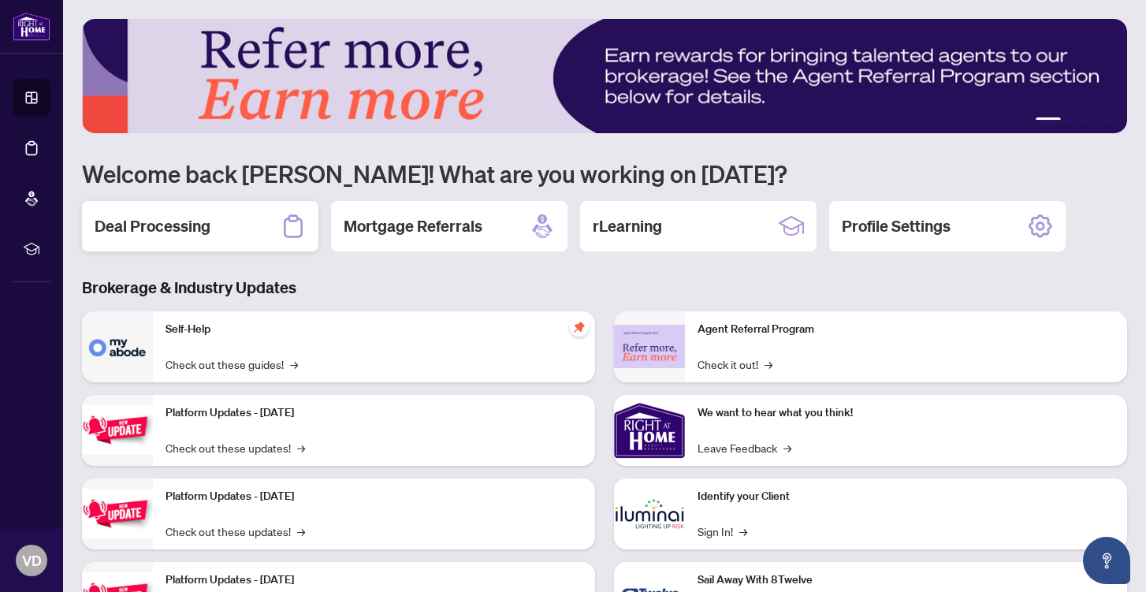
click at [154, 211] on div "Deal Processing" at bounding box center [200, 226] width 237 height 50
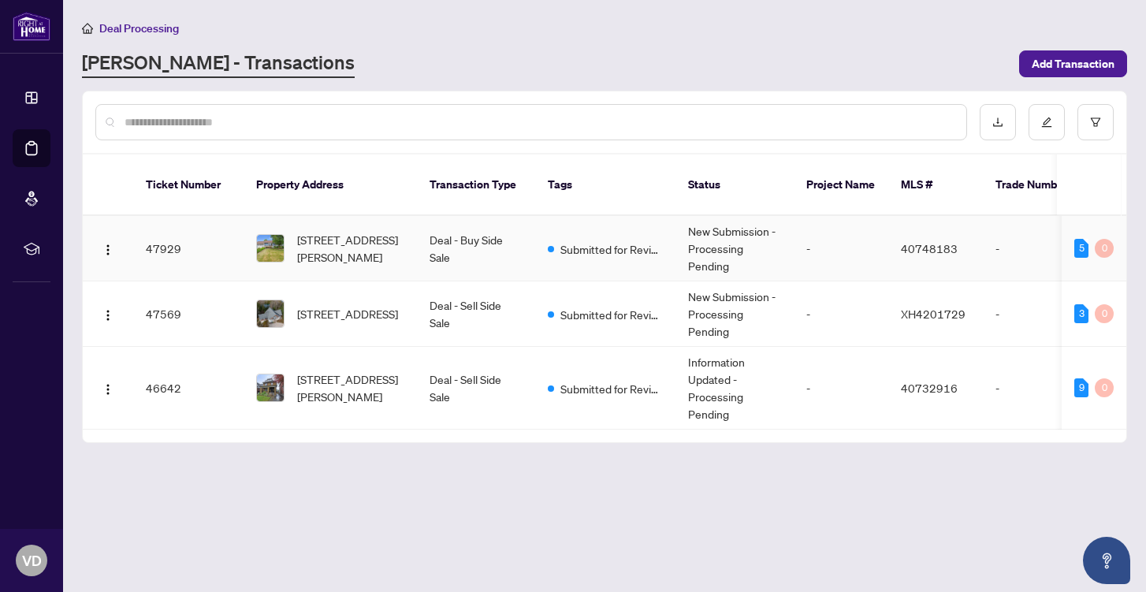
click at [158, 229] on td "47929" at bounding box center [188, 248] width 110 height 65
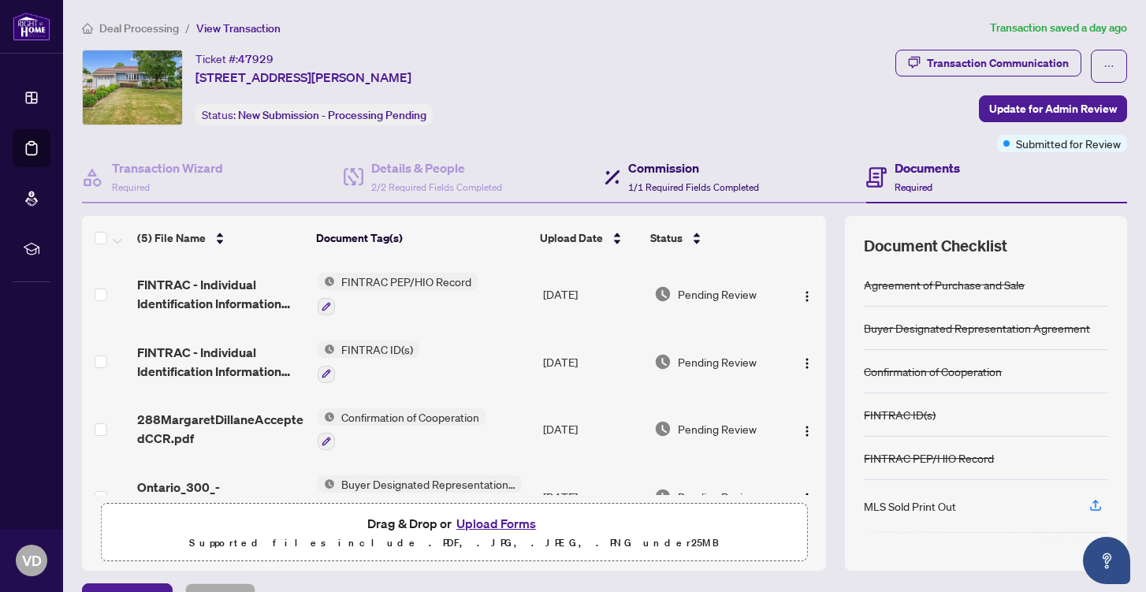
click at [665, 166] on h4 "Commission" at bounding box center [693, 167] width 131 height 19
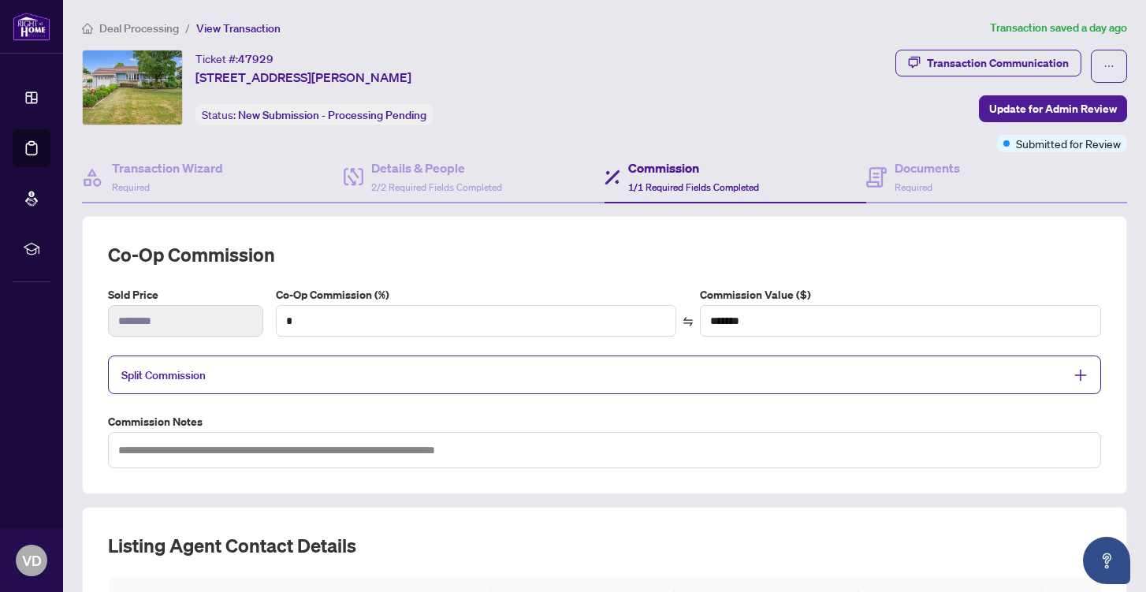
click at [1085, 375] on icon "plus" at bounding box center [1080, 376] width 11 height 2
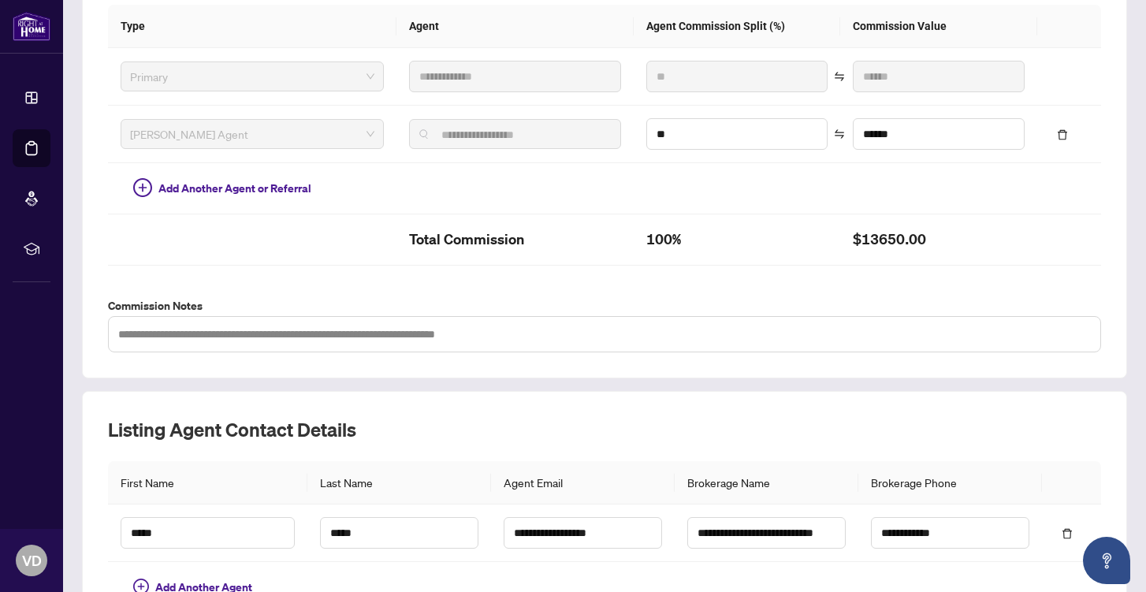
scroll to position [561, 0]
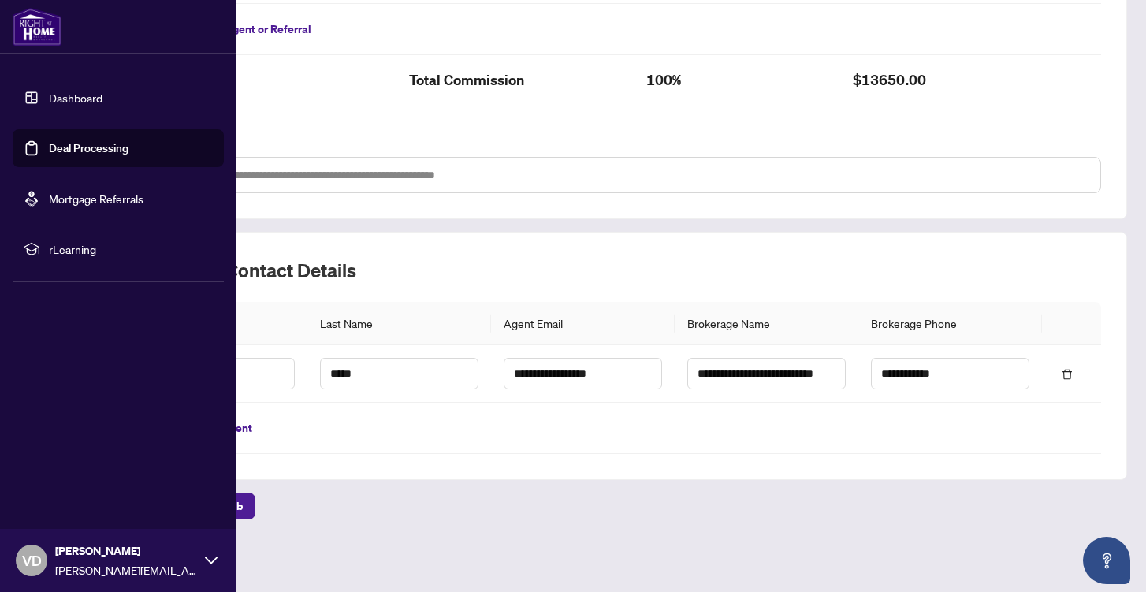
click at [95, 95] on link "Dashboard" at bounding box center [76, 98] width 54 height 14
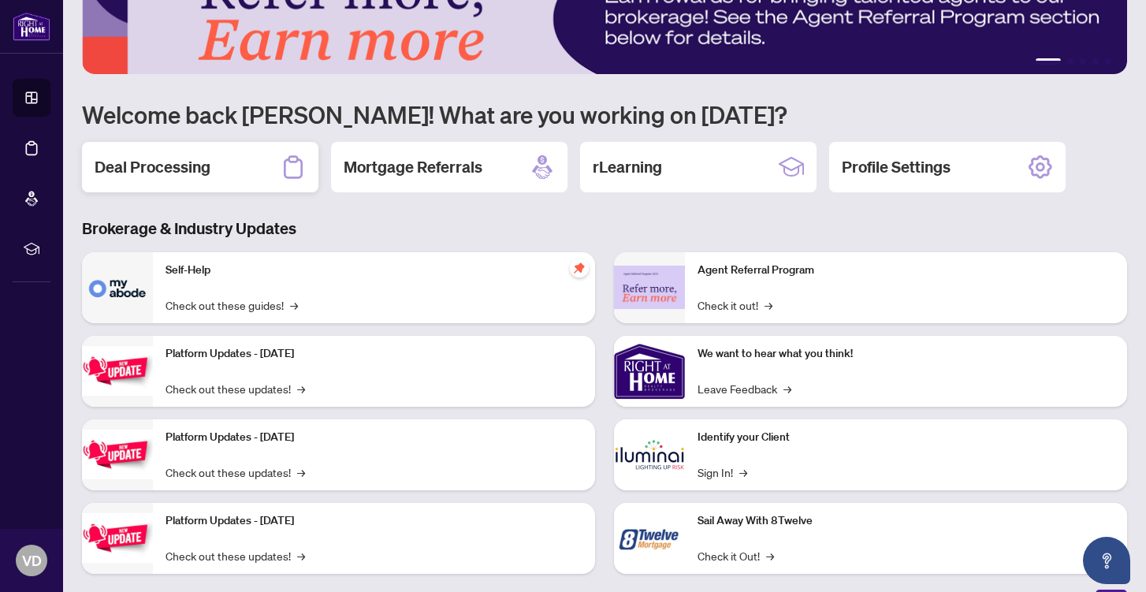
click at [155, 170] on h2 "Deal Processing" at bounding box center [153, 167] width 116 height 22
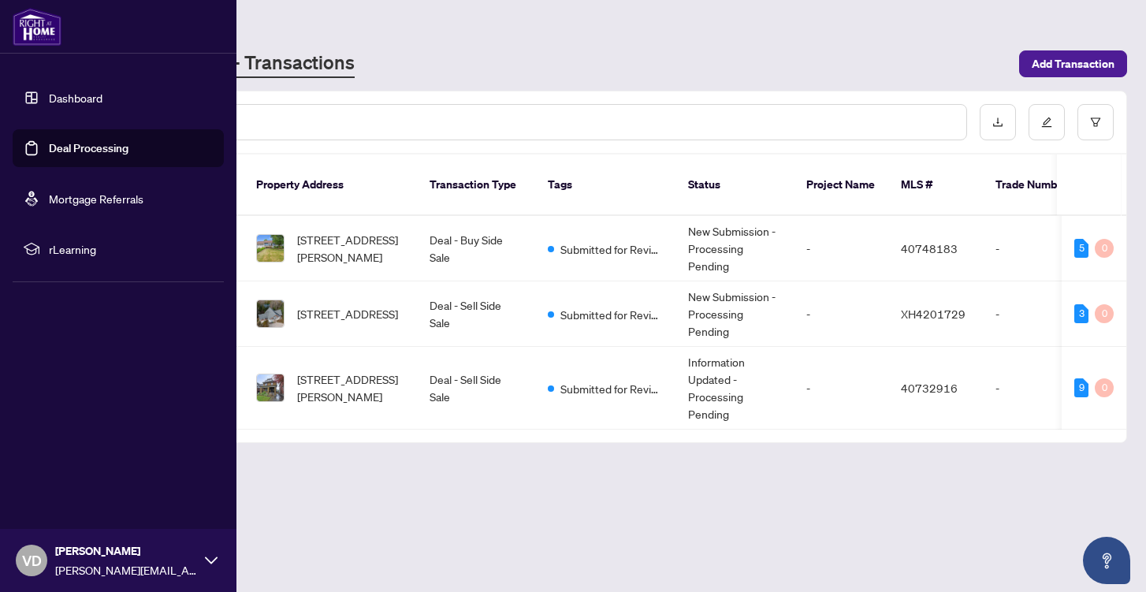
click at [68, 93] on link "Dashboard" at bounding box center [76, 98] width 54 height 14
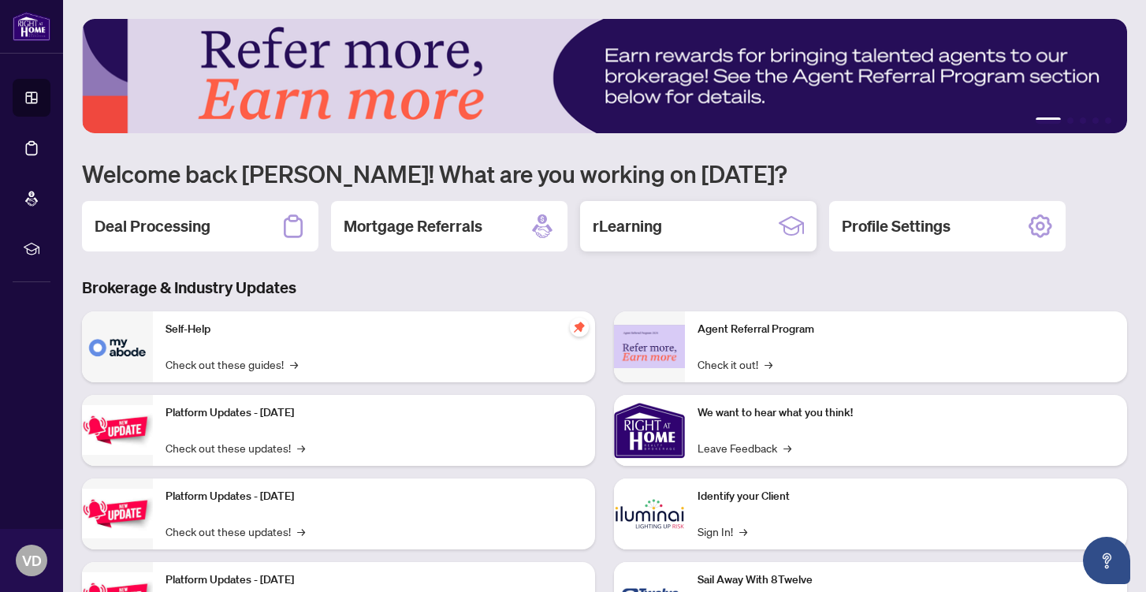
click at [662, 222] on div "rLearning" at bounding box center [698, 226] width 237 height 50
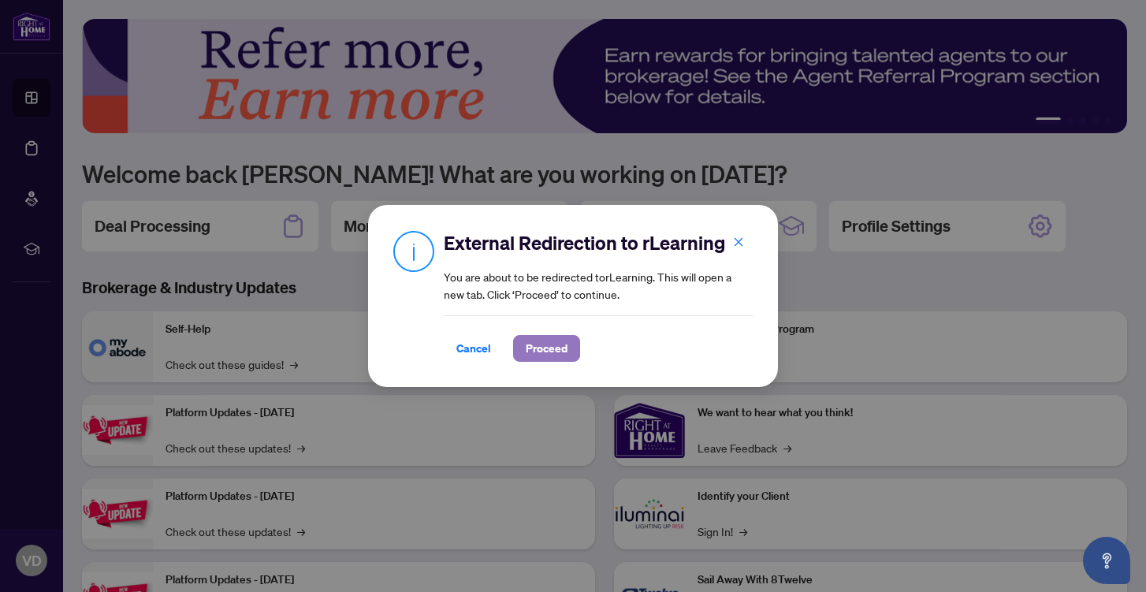
click at [537, 352] on span "Proceed" at bounding box center [547, 348] width 42 height 25
